Goal: Task Accomplishment & Management: Use online tool/utility

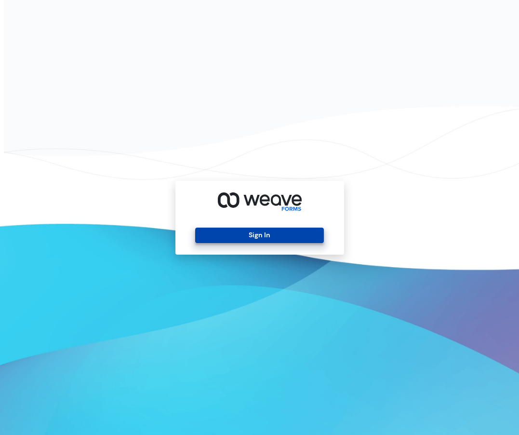
click at [259, 235] on button "Sign In" at bounding box center [259, 235] width 129 height 15
